Goal: Find specific page/section: Find specific page/section

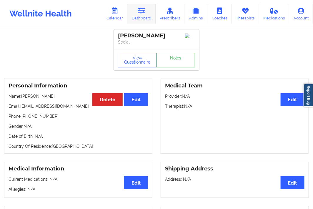
click at [149, 13] on link "Dashboard" at bounding box center [141, 13] width 28 height 19
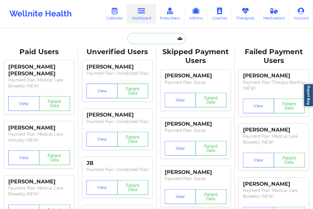
click at [136, 42] on input "text" at bounding box center [156, 38] width 58 height 11
paste input "[EMAIL_ADDRESS][DOMAIN_NAME]"
type input "[EMAIL_ADDRESS][DOMAIN_NAME]"
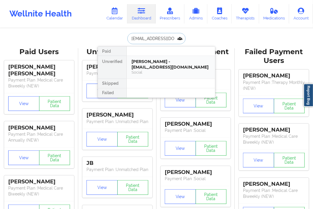
click at [149, 66] on div "[PERSON_NAME] - [EMAIL_ADDRESS][DOMAIN_NAME]" at bounding box center [170, 64] width 79 height 11
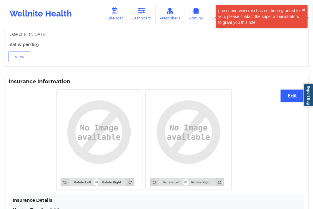
scroll to position [457, 0]
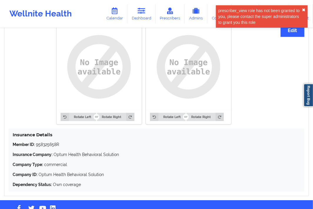
click at [303, 9] on button "✖︎" at bounding box center [304, 10] width 4 height 5
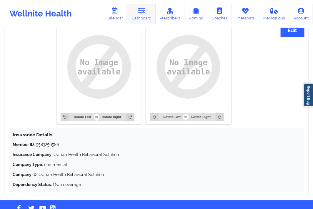
click at [144, 21] on link "Dashboard" at bounding box center [141, 13] width 28 height 19
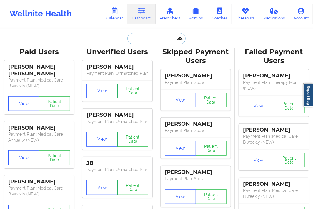
click at [137, 39] on input "text" at bounding box center [156, 38] width 58 height 11
paste input "[EMAIL_ADDRESS][DOMAIN_NAME]"
type input "[EMAIL_ADDRESS][DOMAIN_NAME]"
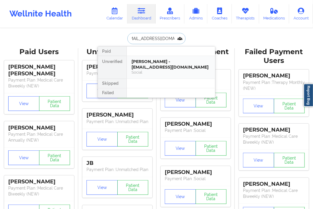
click at [149, 67] on div "[PERSON_NAME] - [EMAIL_ADDRESS][DOMAIN_NAME]" at bounding box center [170, 64] width 79 height 11
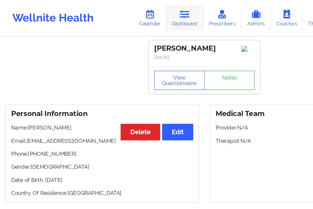
click at [135, 12] on link "Dashboard" at bounding box center [141, 13] width 28 height 19
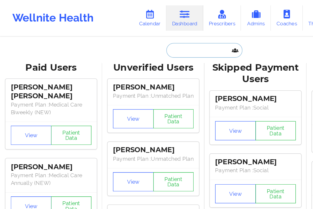
click at [138, 39] on input "text" at bounding box center [156, 38] width 58 height 11
paste input "[EMAIL_ADDRESS][DOMAIN_NAME]"
type input "[EMAIL_ADDRESS][DOMAIN_NAME]"
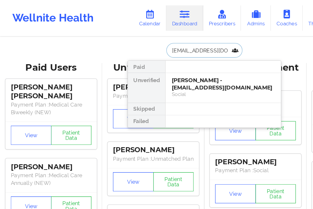
scroll to position [0, 0]
click at [147, 67] on div "[PERSON_NAME] - [EMAIL_ADDRESS][DOMAIN_NAME]" at bounding box center [170, 64] width 79 height 11
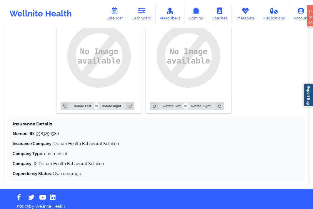
scroll to position [474, 0]
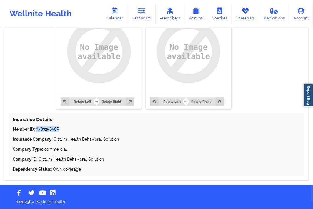
drag, startPoint x: 37, startPoint y: 129, endPoint x: 60, endPoint y: 127, distance: 23.4
click at [60, 127] on p "Member ID: 958325658R" at bounding box center [156, 129] width 287 height 6
copy p "958325658R"
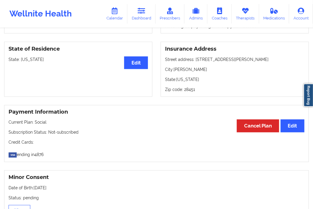
scroll to position [148, 0]
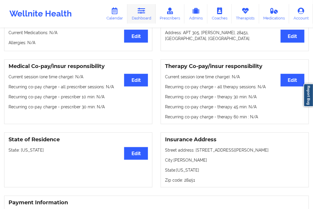
click at [145, 11] on icon at bounding box center [142, 11] width 8 height 6
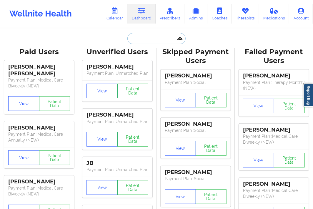
click at [142, 37] on input "text" at bounding box center [156, 38] width 58 height 11
paste input "[EMAIL_ADDRESS][DOMAIN_NAME]"
type input "[EMAIL_ADDRESS][DOMAIN_NAME]"
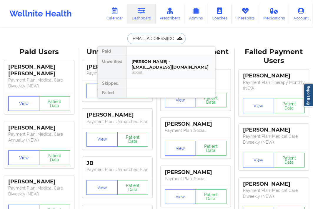
click at [175, 58] on div "[PERSON_NAME] - [EMAIL_ADDRESS][DOMAIN_NAME] Social" at bounding box center [171, 67] width 88 height 23
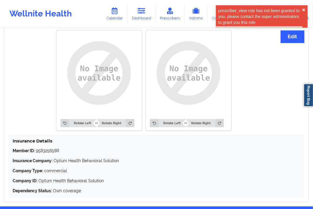
scroll to position [474, 0]
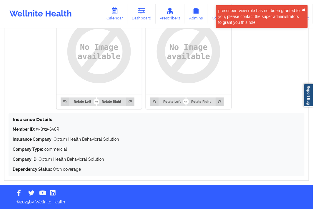
click at [305, 11] on button "✖︎" at bounding box center [304, 10] width 4 height 5
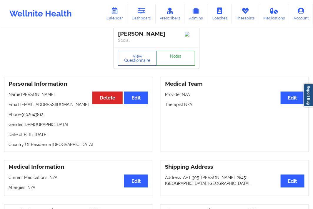
scroll to position [0, 0]
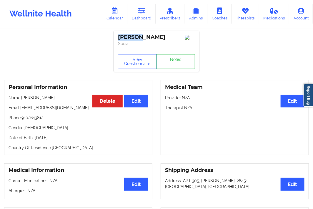
drag, startPoint x: 139, startPoint y: 38, endPoint x: 113, endPoint y: 37, distance: 26.2
copy div "[PERSON_NAME]"
click at [122, 34] on div "[PERSON_NAME]" at bounding box center [156, 37] width 77 height 7
drag, startPoint x: 119, startPoint y: 36, endPoint x: 168, endPoint y: 37, distance: 49.7
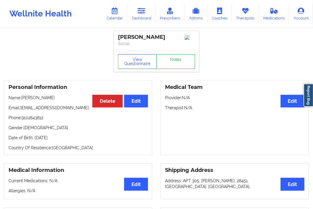
click at [168, 37] on div "[PERSON_NAME]" at bounding box center [156, 37] width 77 height 7
copy div "[PERSON_NAME]"
